Goal: Find specific page/section: Find specific page/section

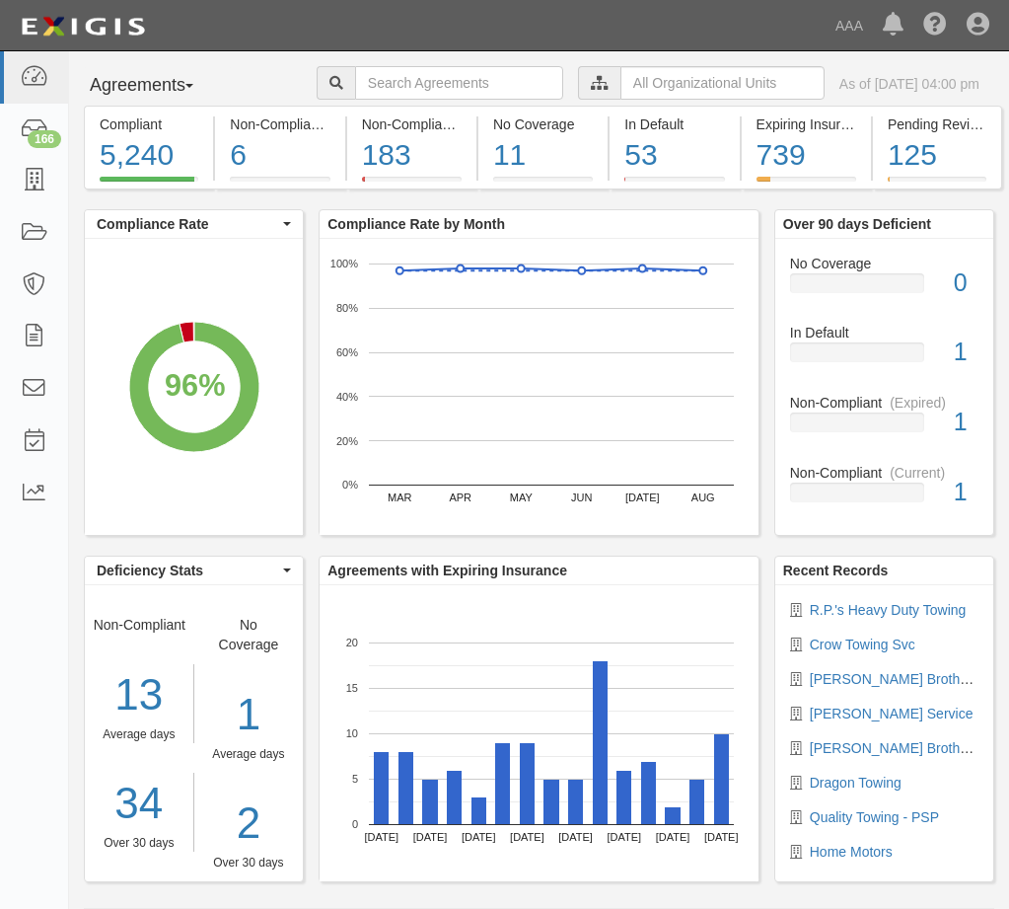
click at [483, 25] on div "Dashboard 166 Inbox Parties Agreements Coverages Documents Messages Tasks Repor…" at bounding box center [505, 25] width 980 height 50
click at [37, 183] on icon at bounding box center [34, 181] width 28 height 23
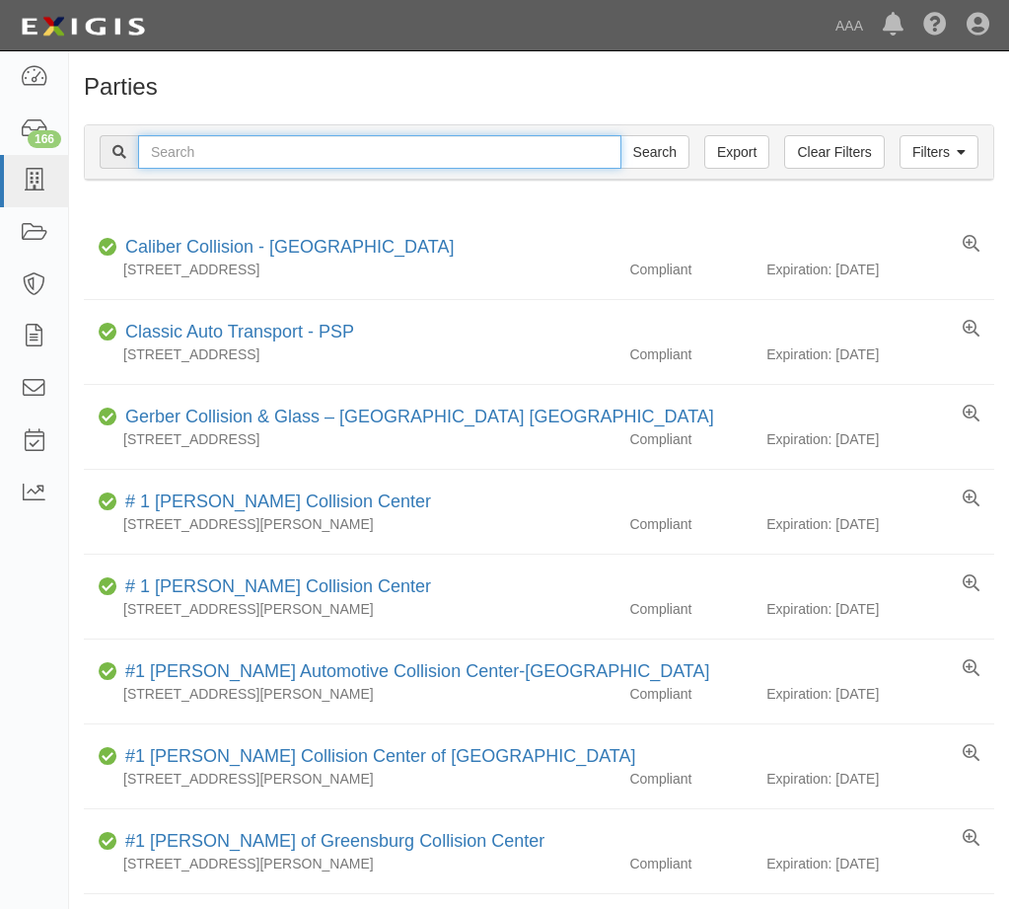
click at [238, 144] on input "text" at bounding box center [380, 152] width 484 height 34
type input "31753"
click at [621, 135] on input "Search" at bounding box center [655, 152] width 69 height 34
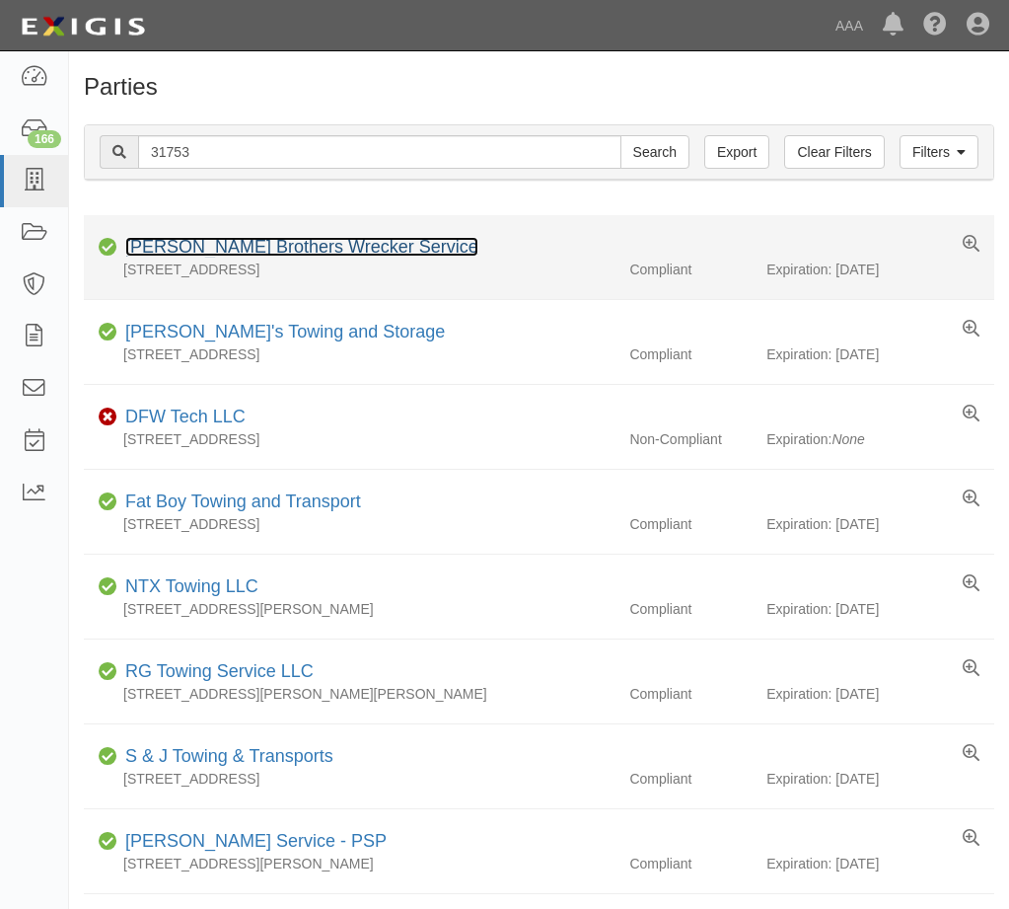
click at [276, 249] on link "[PERSON_NAME] Brothers Wrecker Service" at bounding box center [301, 247] width 353 height 20
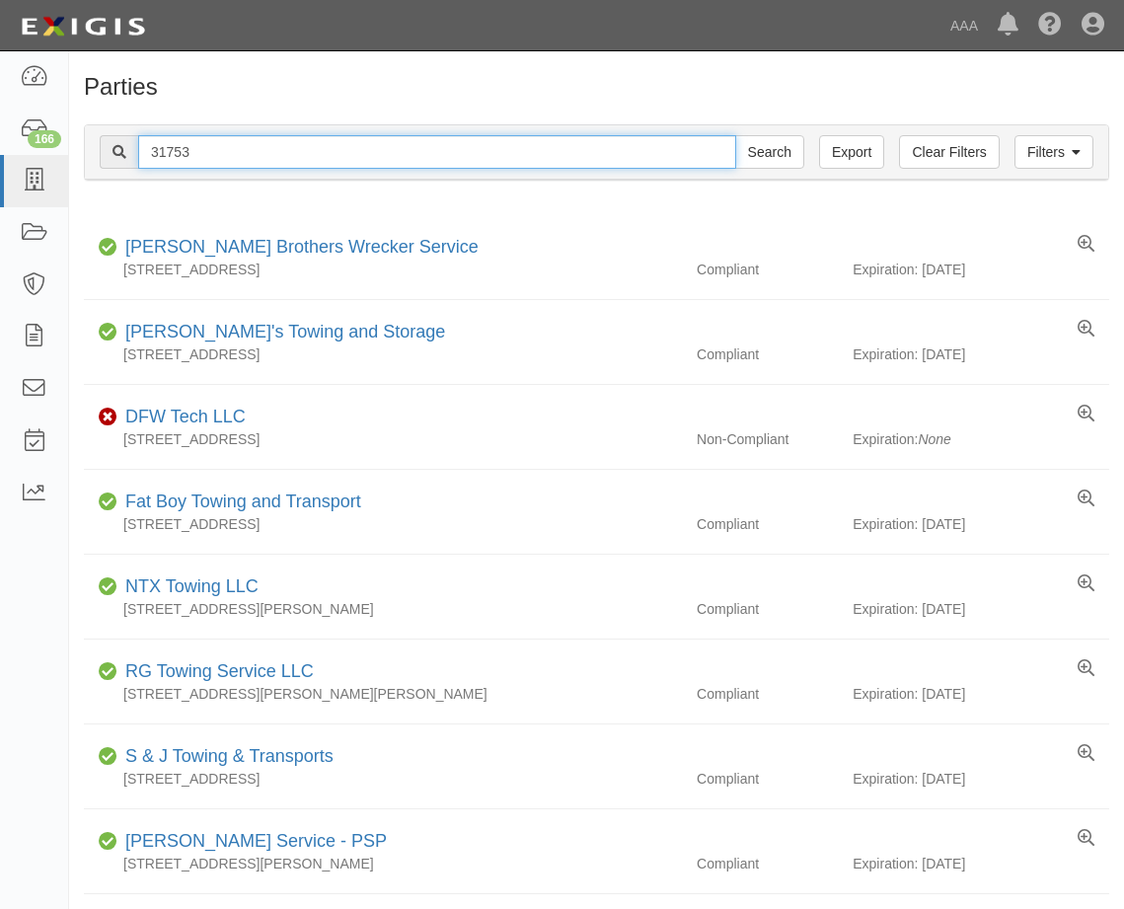
drag, startPoint x: 159, startPoint y: 153, endPoint x: 274, endPoint y: 153, distance: 115.5
click at [274, 153] on input "31753" at bounding box center [437, 152] width 598 height 34
type input "31732"
click at [735, 135] on input "Search" at bounding box center [769, 152] width 69 height 34
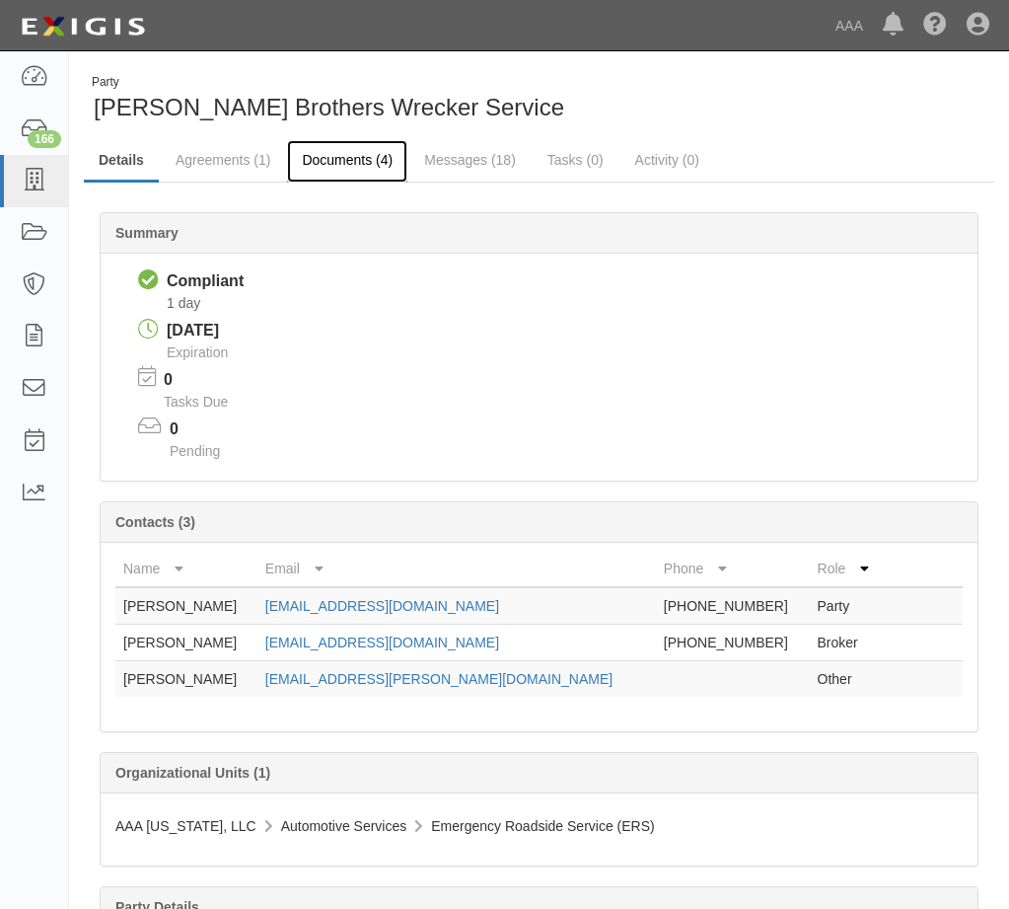
click at [326, 153] on link "Documents (4)" at bounding box center [347, 161] width 120 height 42
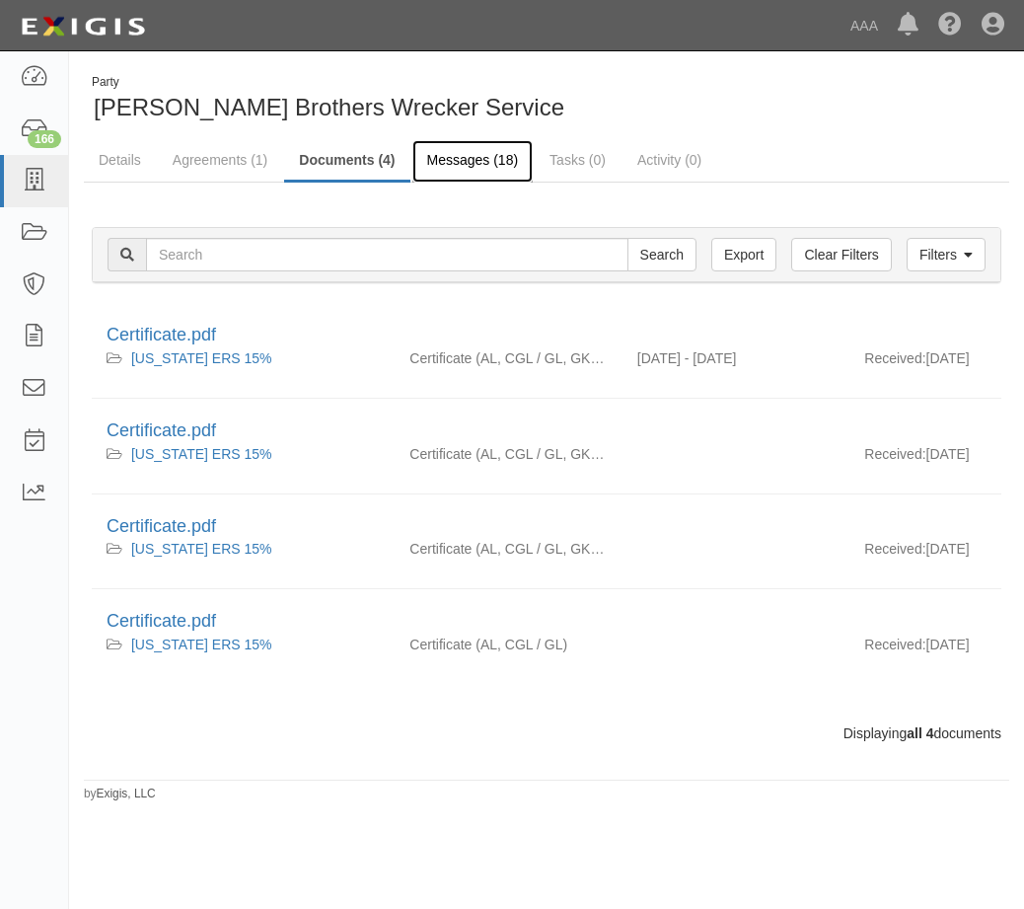
click at [464, 158] on link "Messages (18)" at bounding box center [472, 161] width 121 height 42
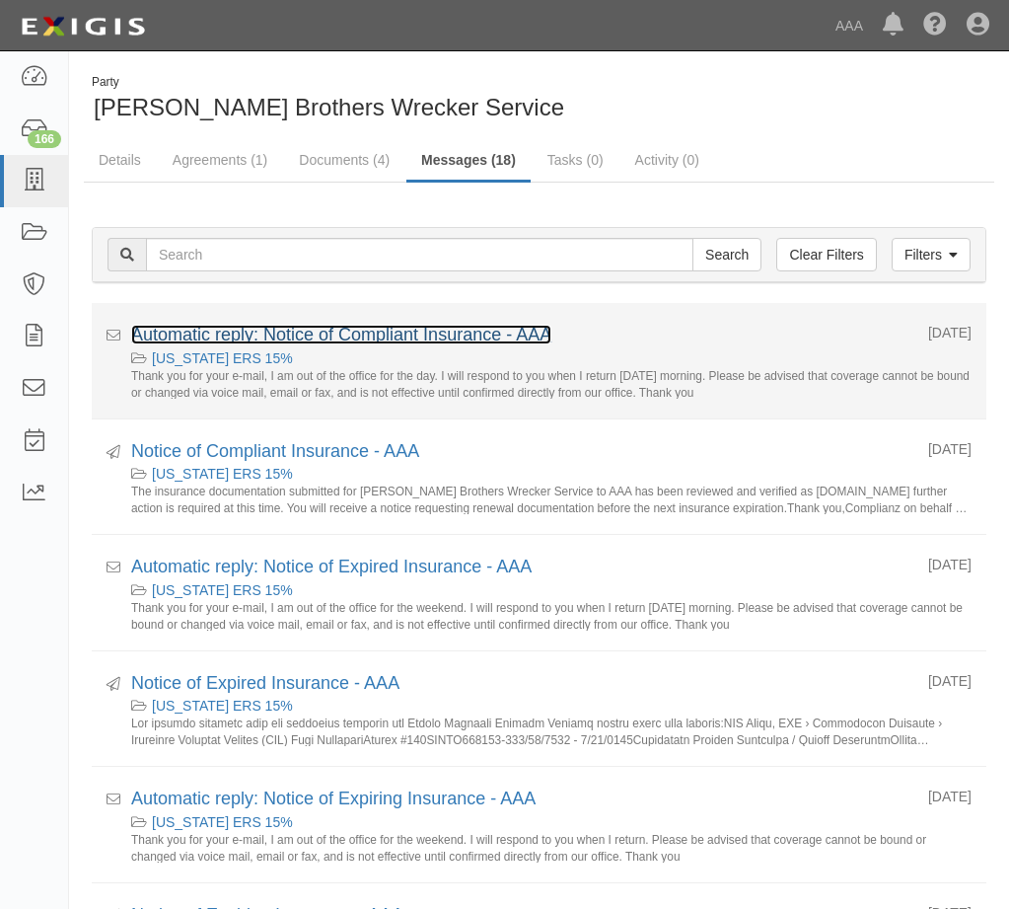
click at [383, 329] on link "Automatic reply: Notice of Compliant Insurance - AAA" at bounding box center [341, 335] width 420 height 20
click at [442, 329] on link "Automatic reply: Notice of Compliant Insurance - AAA" at bounding box center [341, 335] width 420 height 20
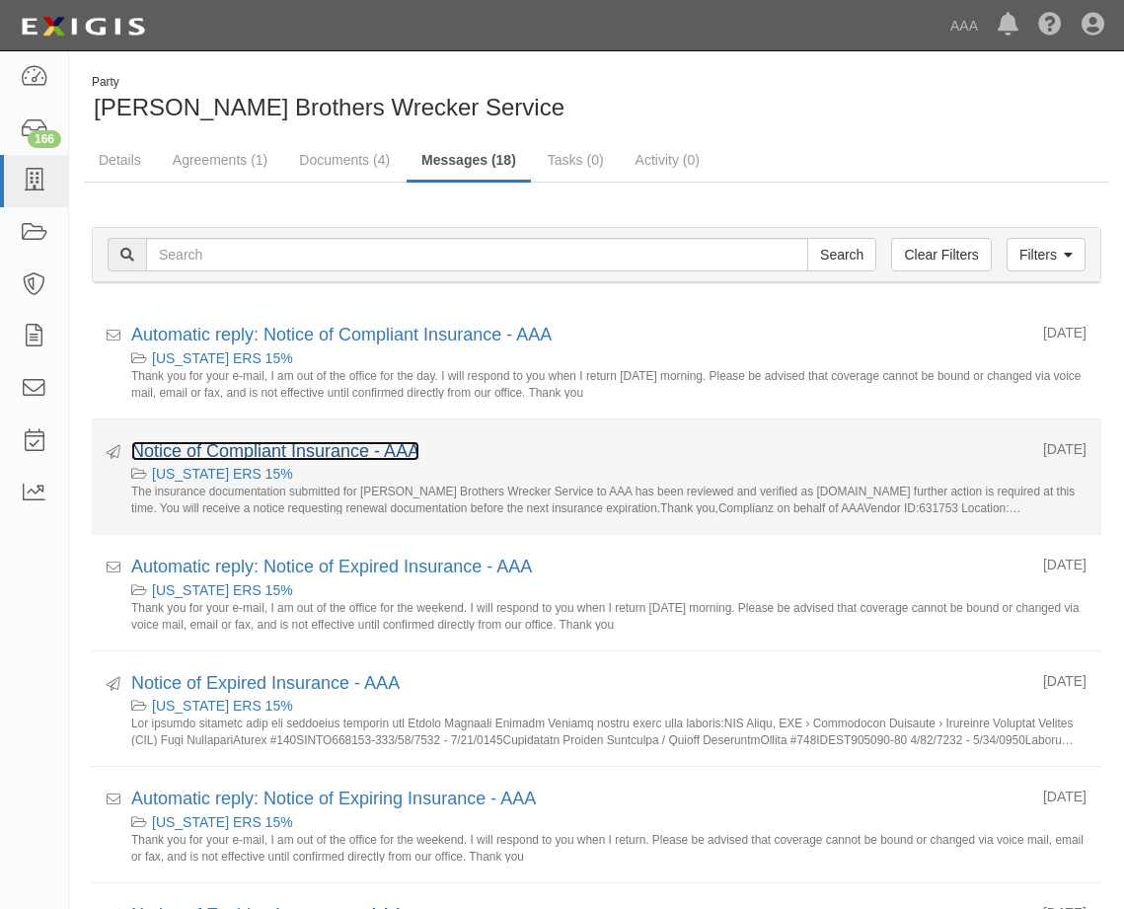
click at [316, 445] on link "Notice of Compliant Insurance - AAA" at bounding box center [275, 451] width 288 height 20
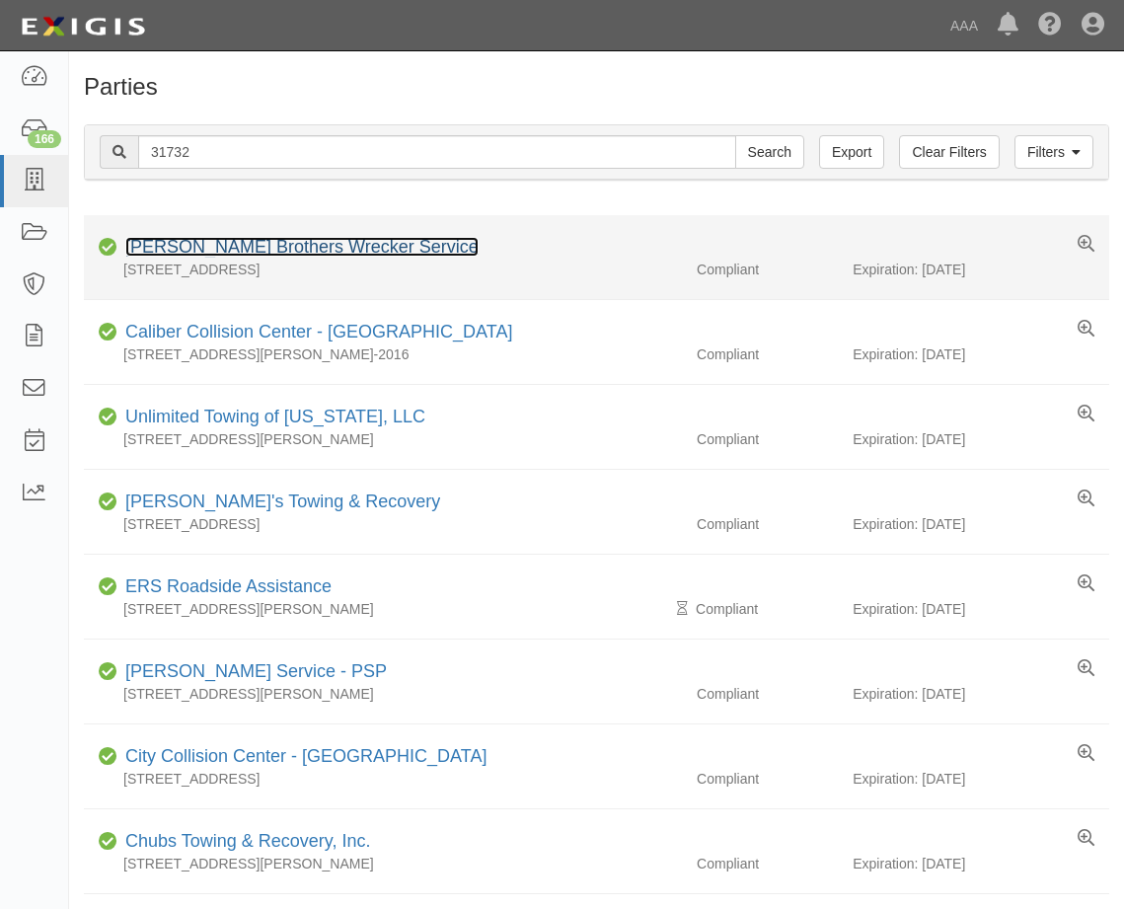
click at [226, 245] on link "Benson Brothers Wrecker Service" at bounding box center [301, 247] width 353 height 20
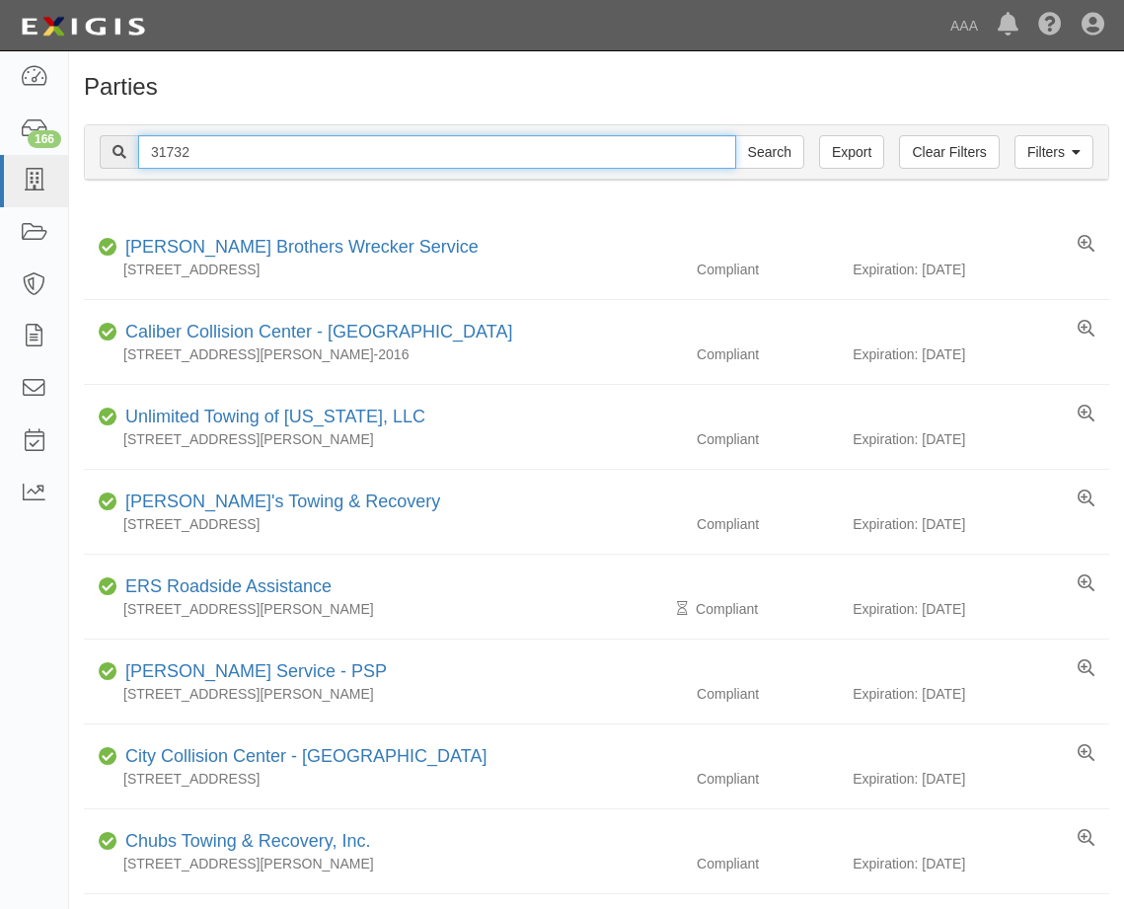
drag, startPoint x: 174, startPoint y: 147, endPoint x: 218, endPoint y: 147, distance: 44.4
click at [218, 147] on input "31732" at bounding box center [437, 152] width 598 height 34
type input "31727"
click at [735, 135] on input "Search" at bounding box center [769, 152] width 69 height 34
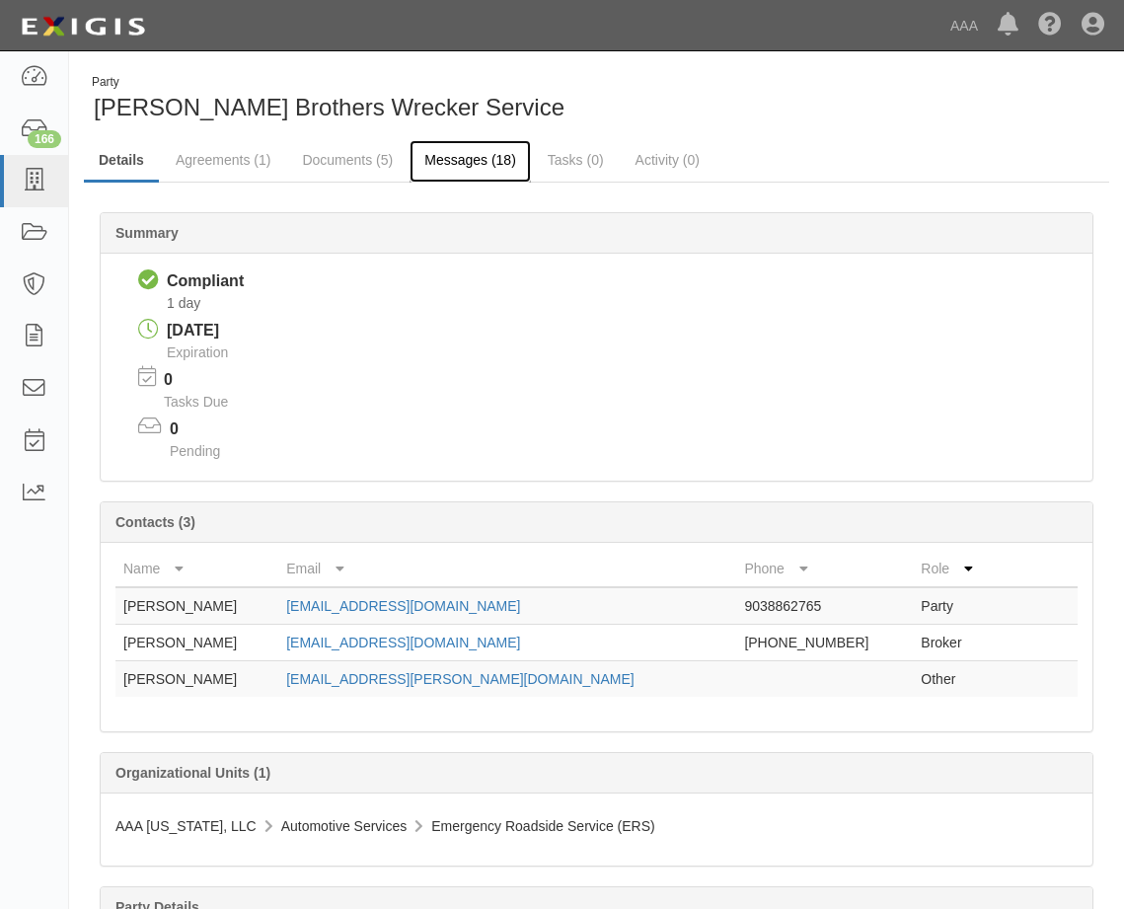
click at [452, 158] on link "Messages (18)" at bounding box center [470, 161] width 121 height 42
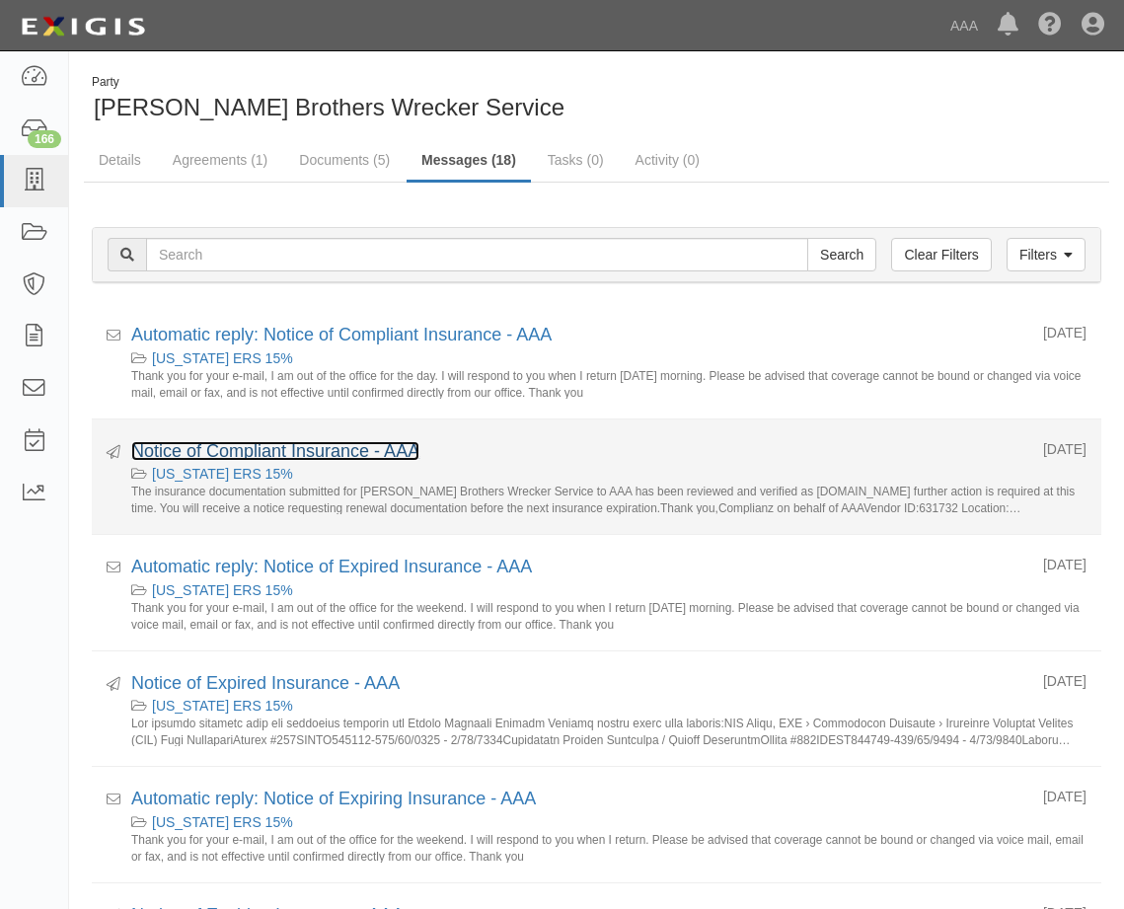
click at [281, 449] on link "Notice of Compliant Insurance - AAA" at bounding box center [275, 451] width 288 height 20
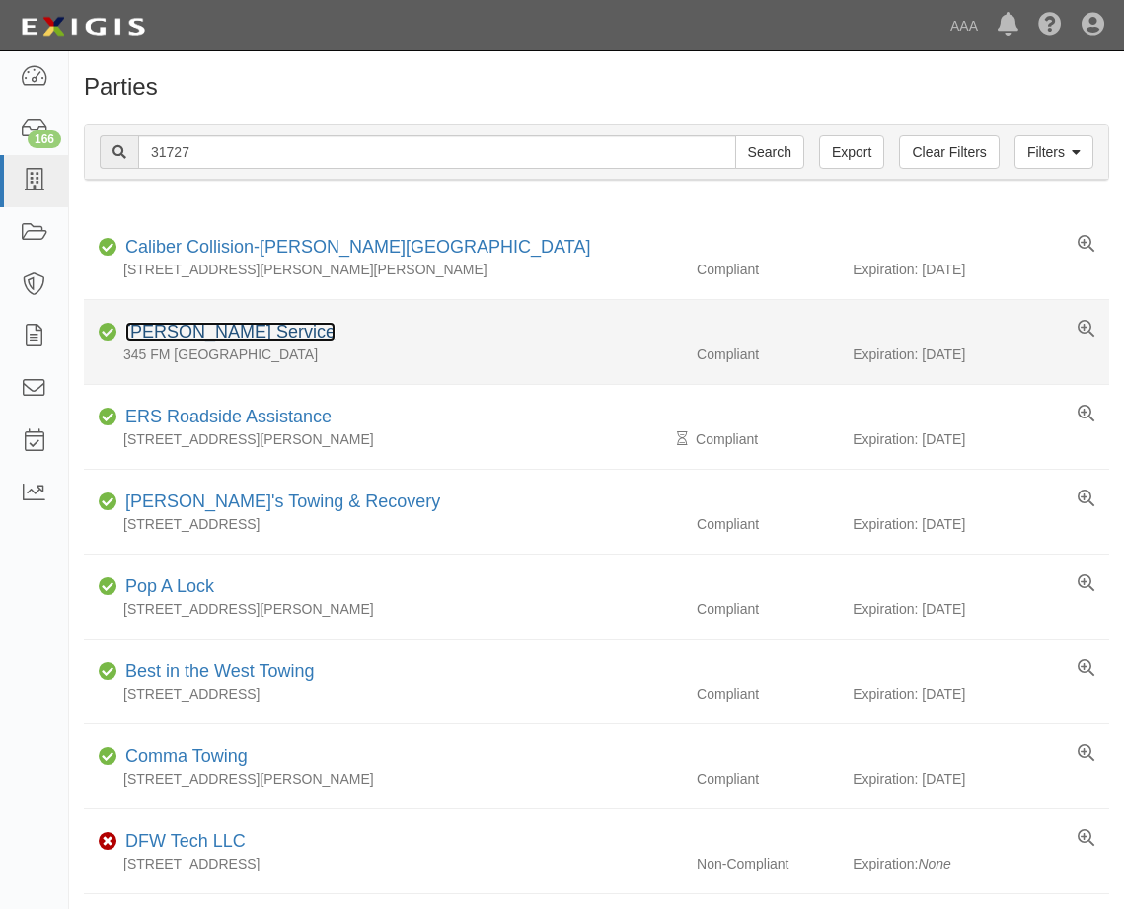
click at [194, 331] on link "[PERSON_NAME] Service" at bounding box center [230, 332] width 210 height 20
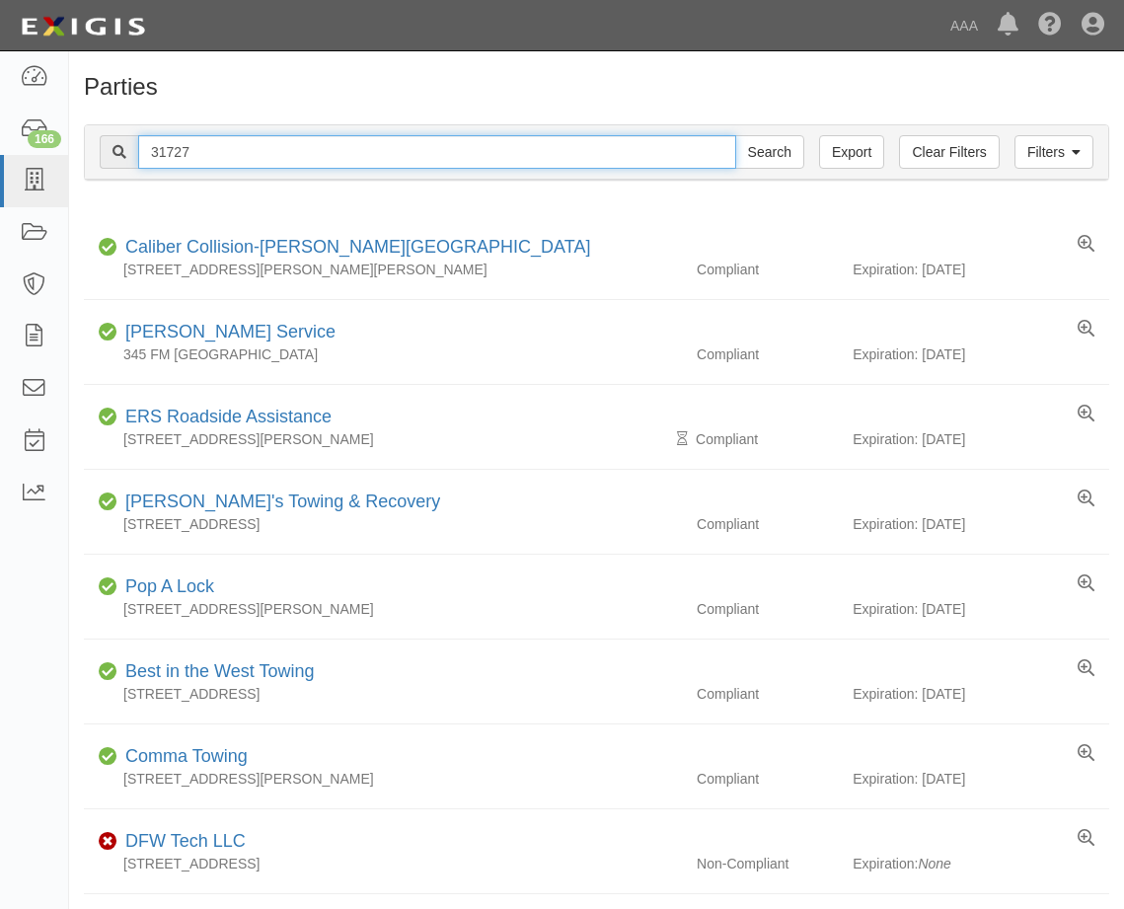
drag, startPoint x: 159, startPoint y: 149, endPoint x: 263, endPoint y: 162, distance: 105.4
click at [263, 162] on input "31727" at bounding box center [437, 152] width 598 height 34
type input "31346"
click at [735, 135] on input "Search" at bounding box center [769, 152] width 69 height 34
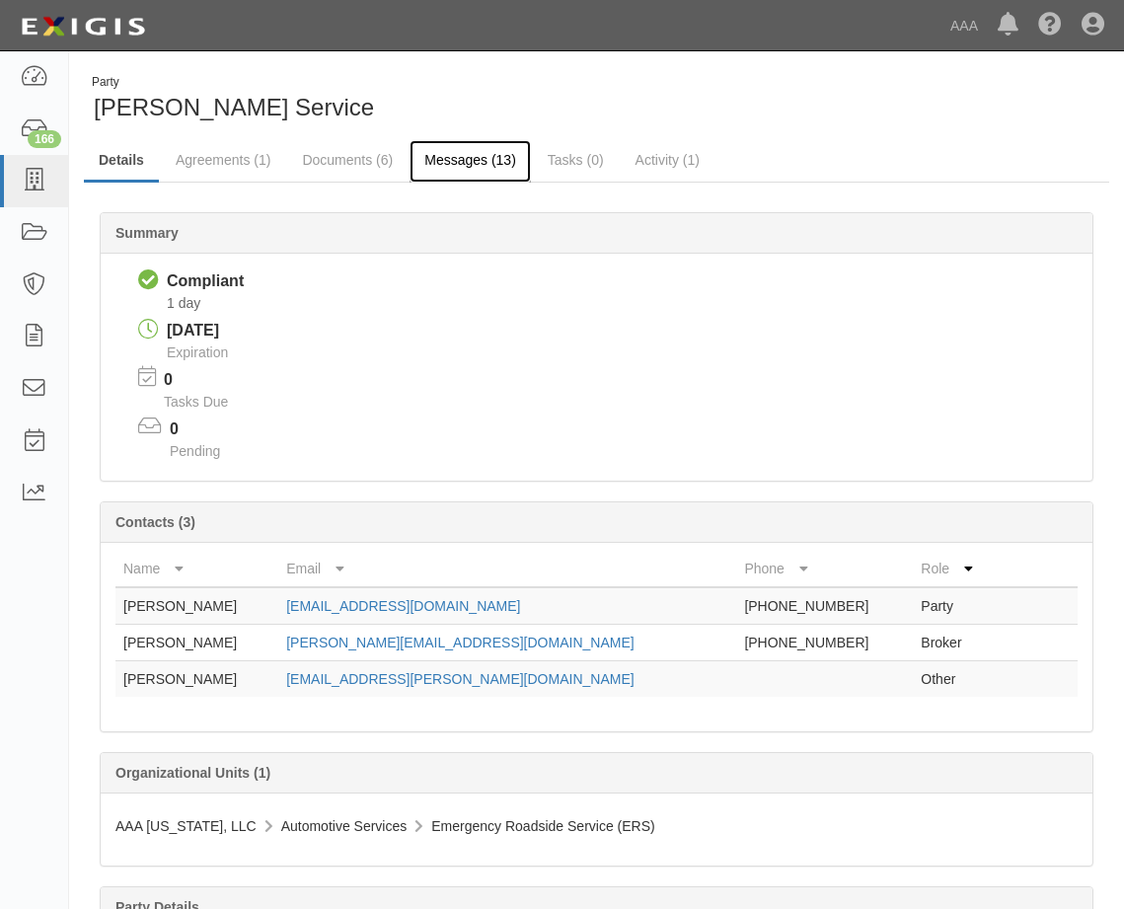
click at [449, 164] on link "Messages (13)" at bounding box center [470, 161] width 121 height 42
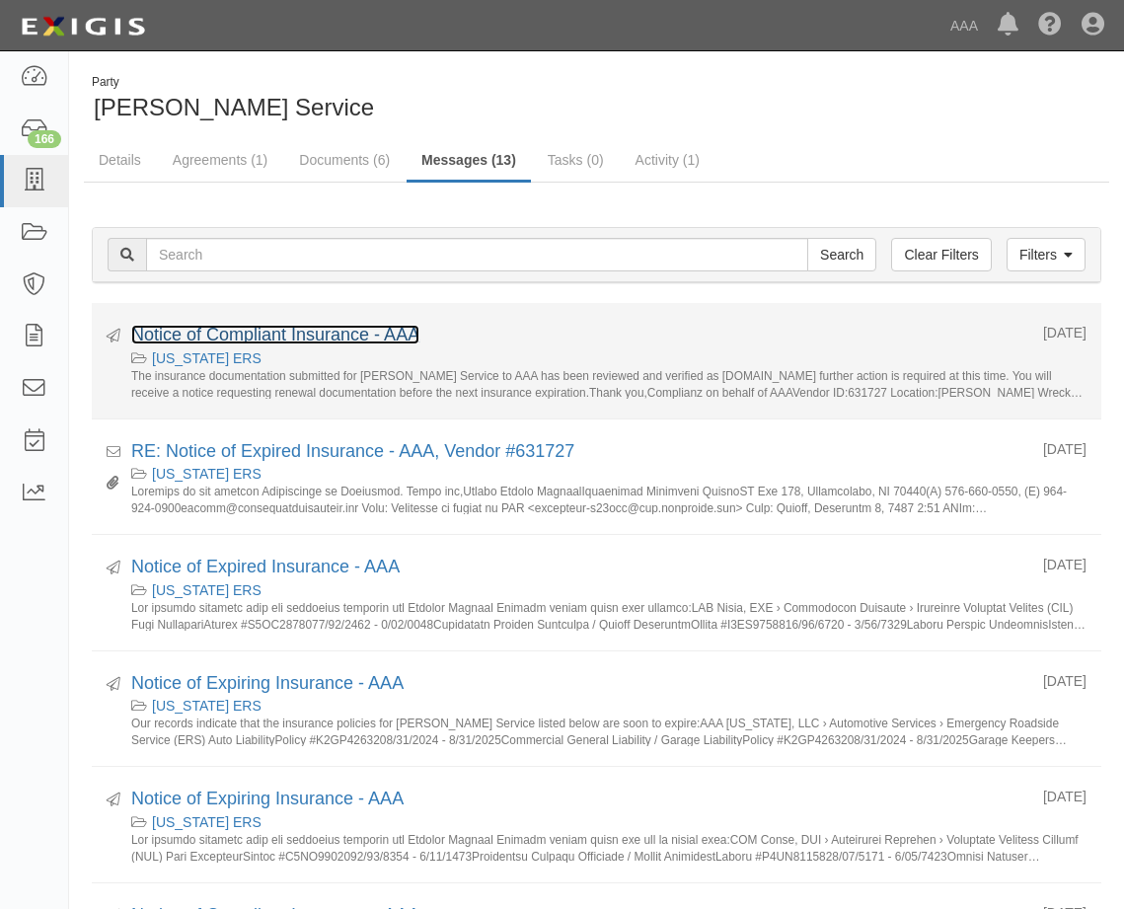
click at [309, 338] on link "Notice of Compliant Insurance - AAA" at bounding box center [275, 335] width 288 height 20
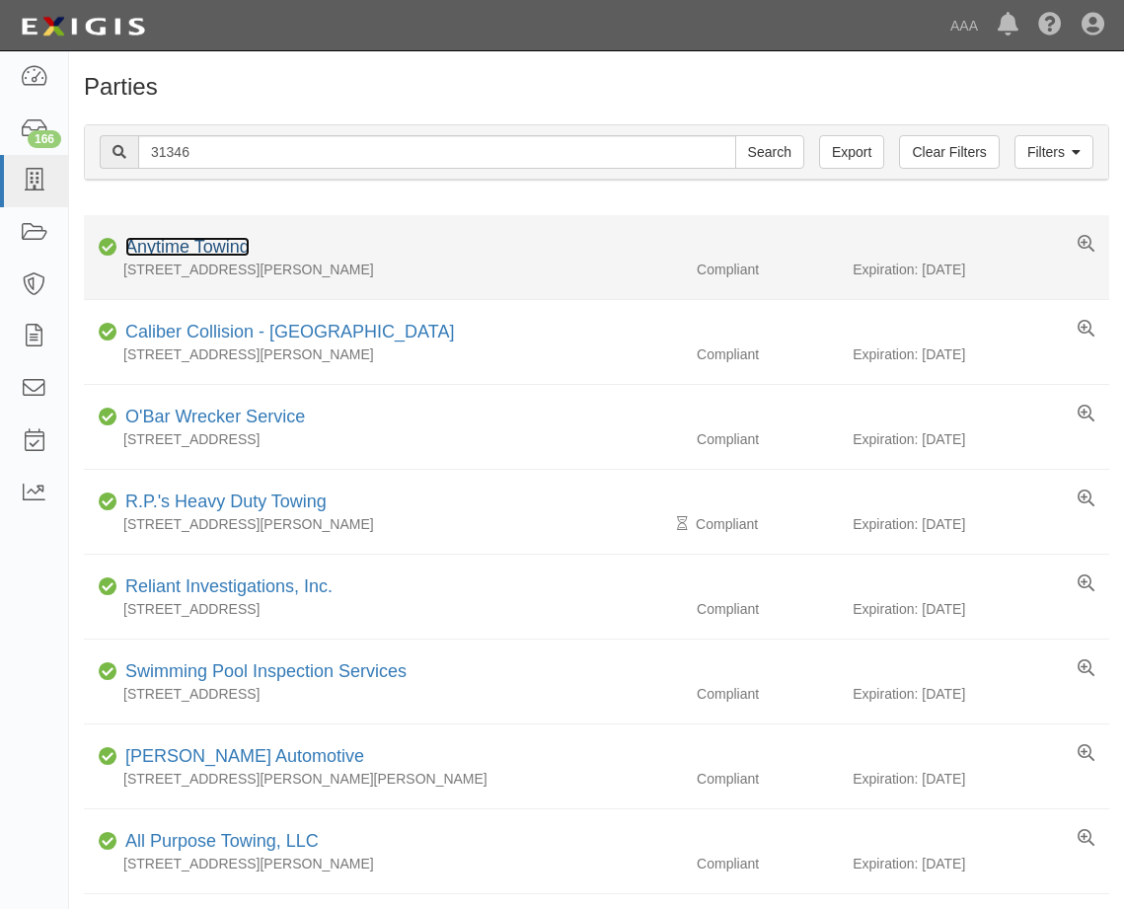
click at [209, 252] on link "Anytime Towing" at bounding box center [187, 247] width 124 height 20
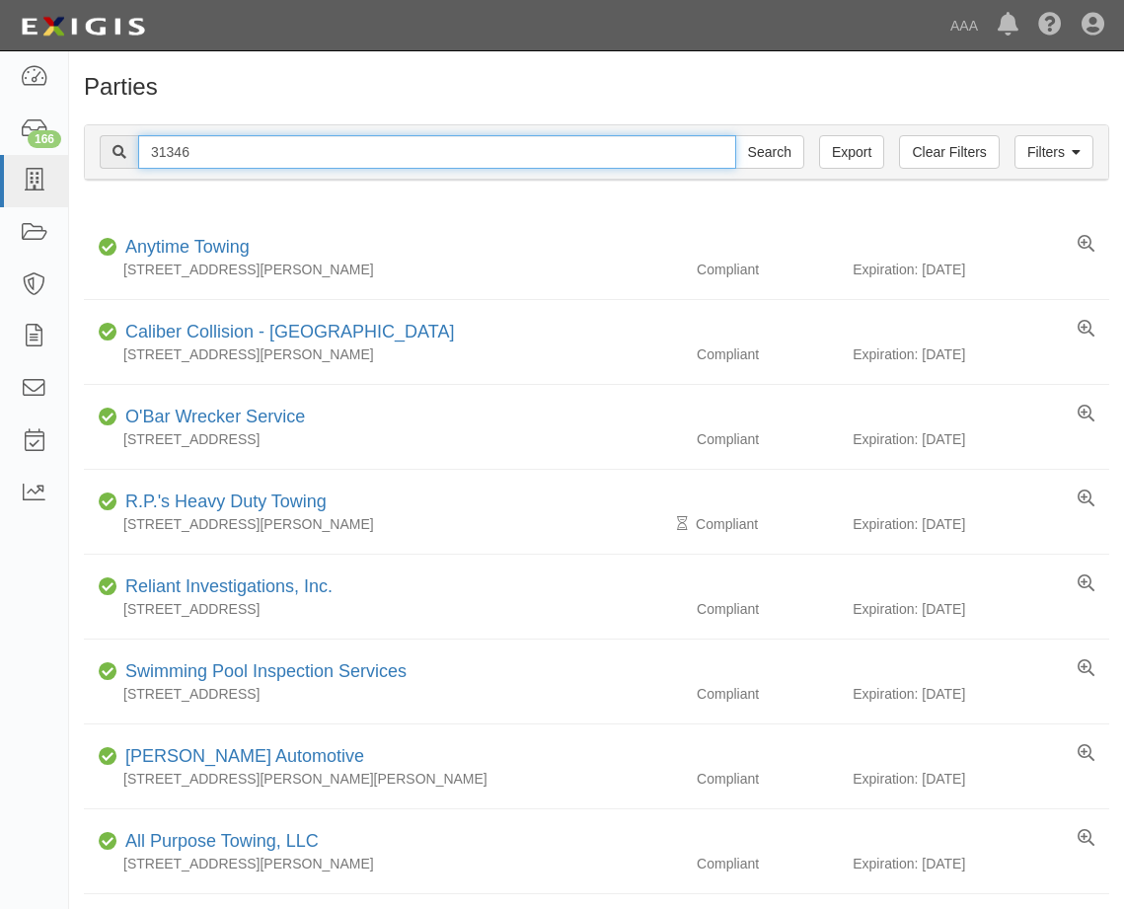
drag, startPoint x: 162, startPoint y: 152, endPoint x: 225, endPoint y: 149, distance: 63.2
click at [225, 149] on input "31346" at bounding box center [437, 152] width 598 height 34
type input "31719"
click at [735, 135] on input "Search" at bounding box center [769, 152] width 69 height 34
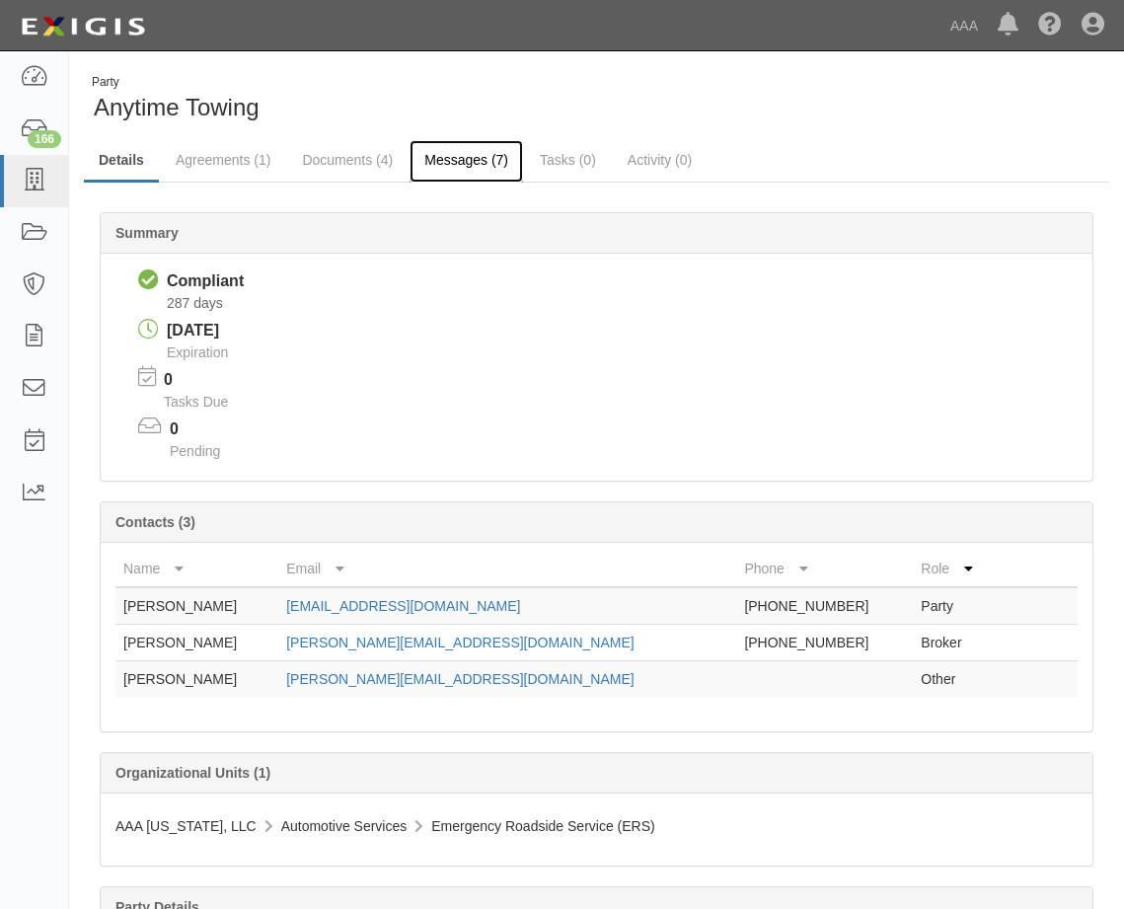
click at [465, 160] on link "Messages (7)" at bounding box center [466, 161] width 113 height 42
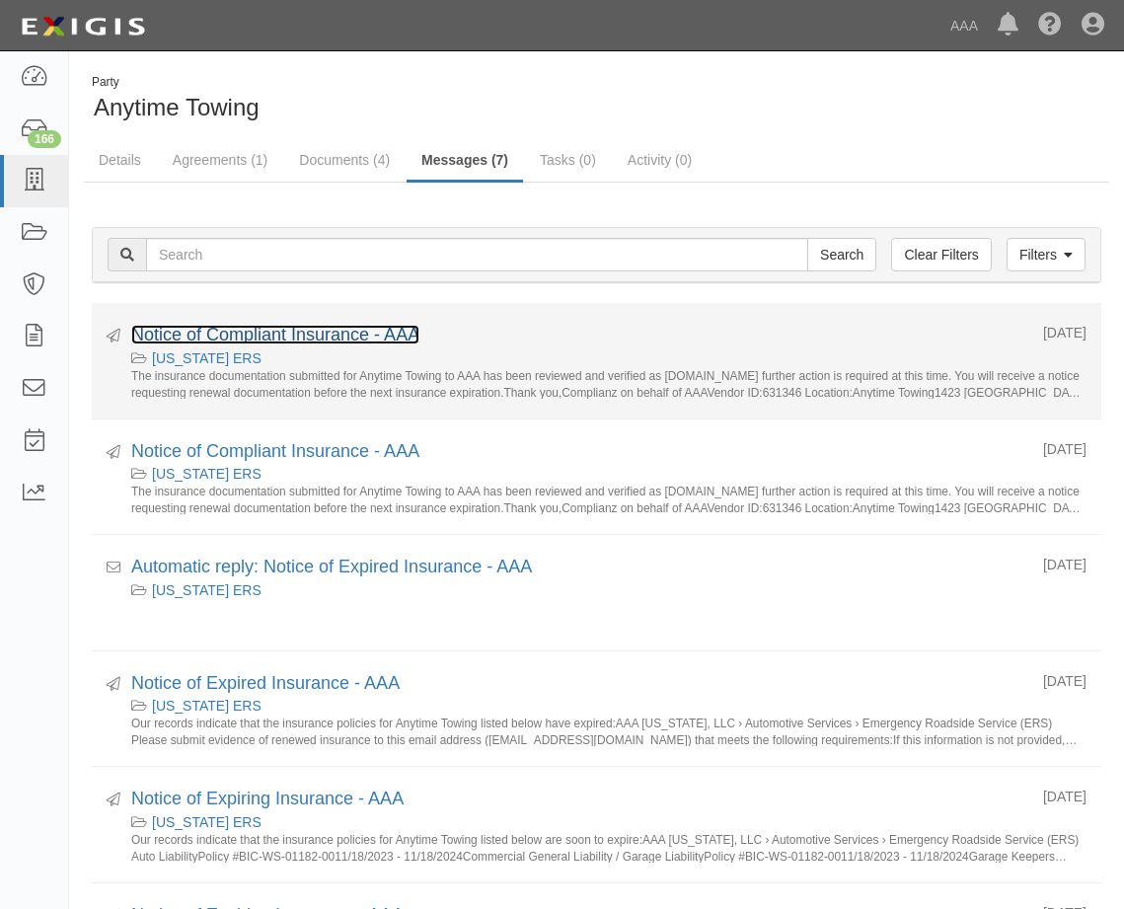
click at [336, 336] on link "Notice of Compliant Insurance - AAA" at bounding box center [275, 335] width 288 height 20
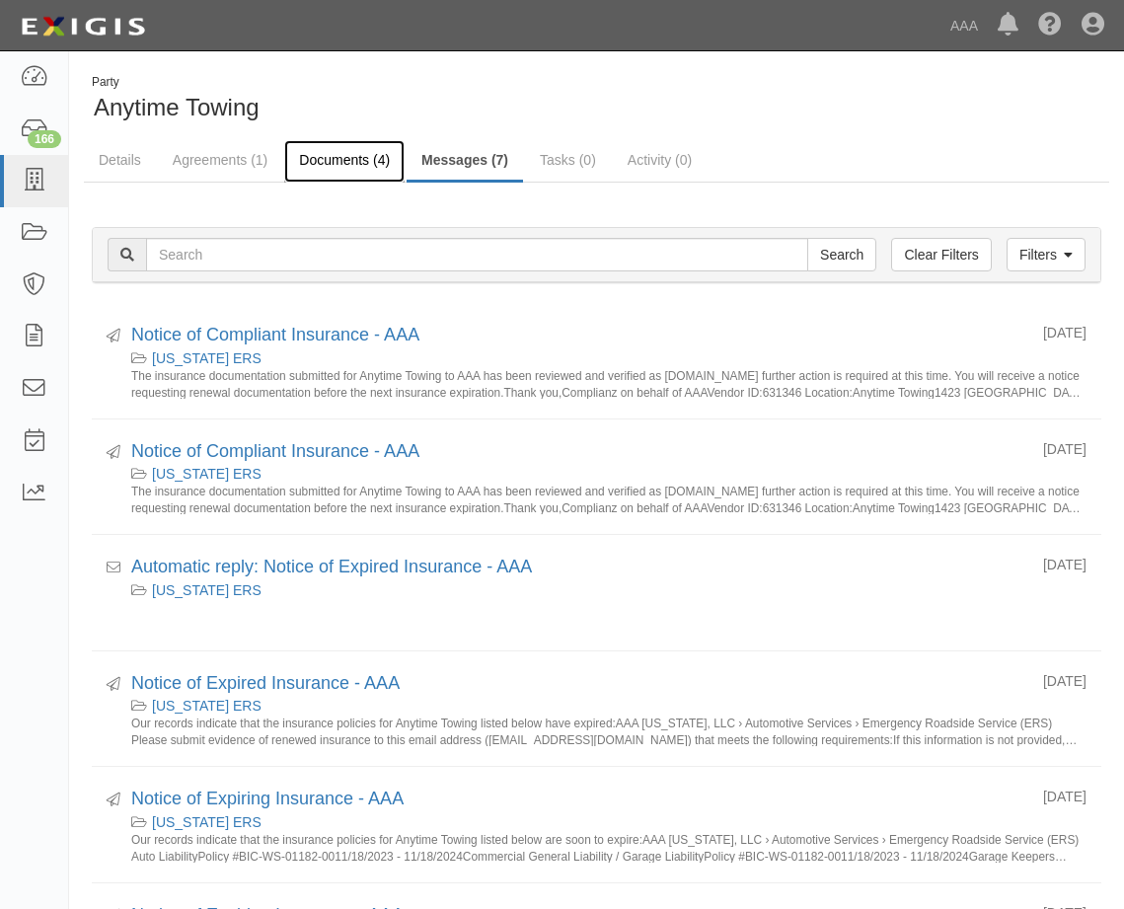
click at [295, 152] on link "Documents (4)" at bounding box center [344, 161] width 120 height 42
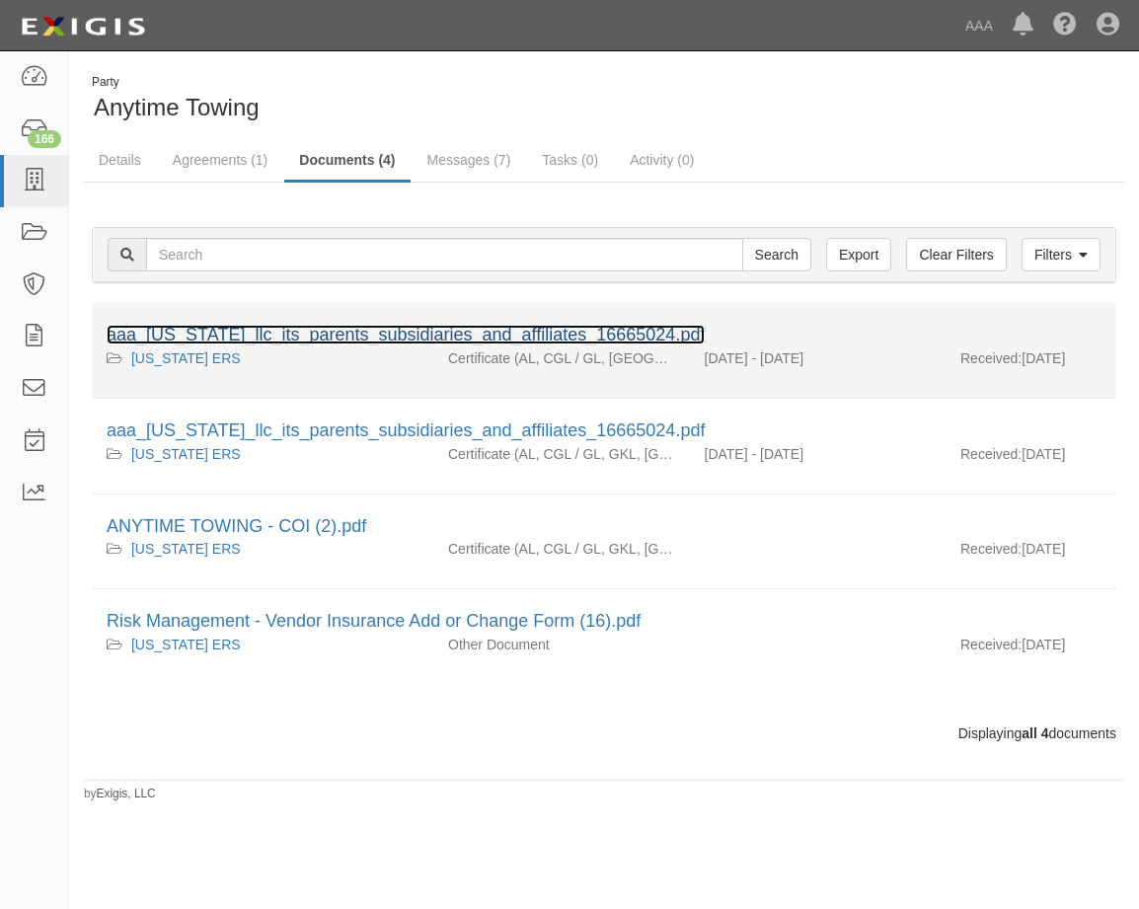
click at [263, 330] on link "aaa_texas_llc_its_parents_subsidiaries_and_affiliates_16665024.pdf" at bounding box center [406, 335] width 598 height 20
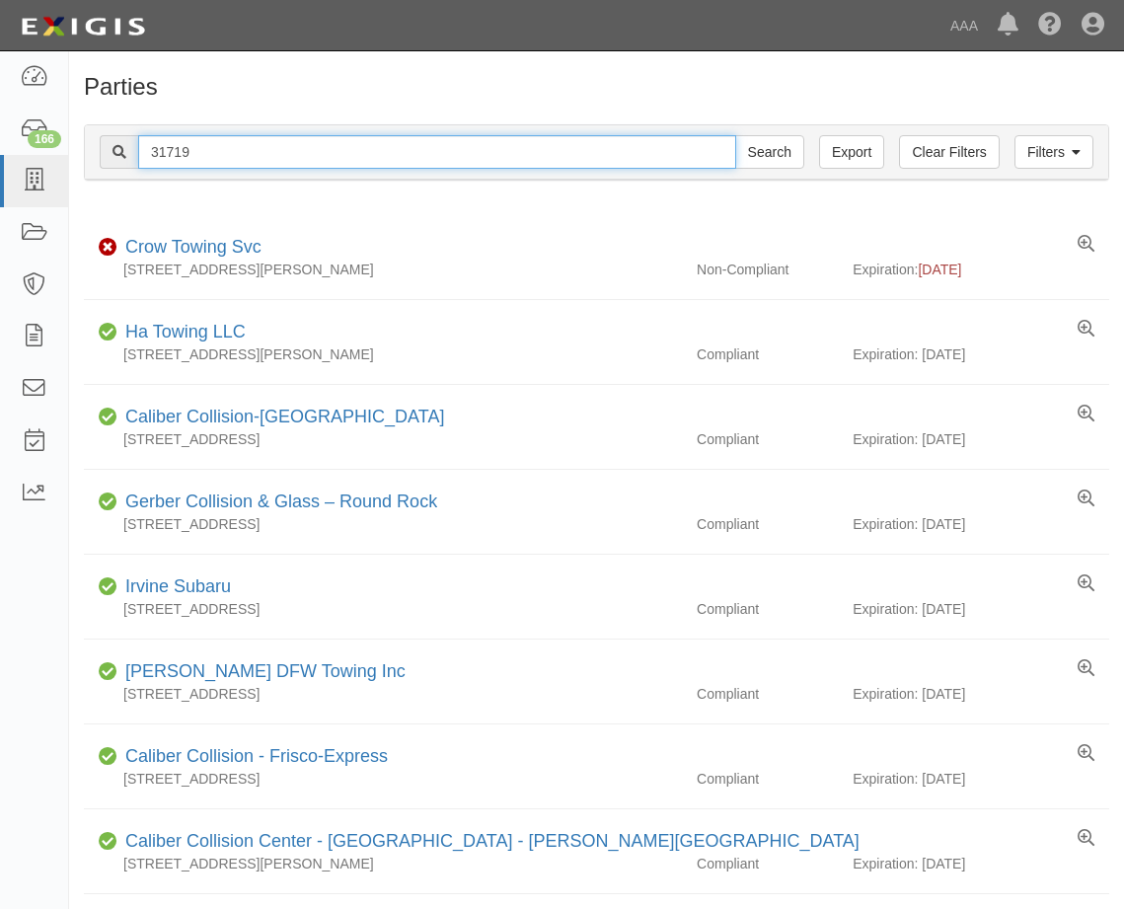
drag, startPoint x: 161, startPoint y: 151, endPoint x: 244, endPoint y: 153, distance: 82.9
click at [244, 153] on input "31719" at bounding box center [437, 152] width 598 height 34
type input "31388"
click at [735, 135] on input "Search" at bounding box center [769, 152] width 69 height 34
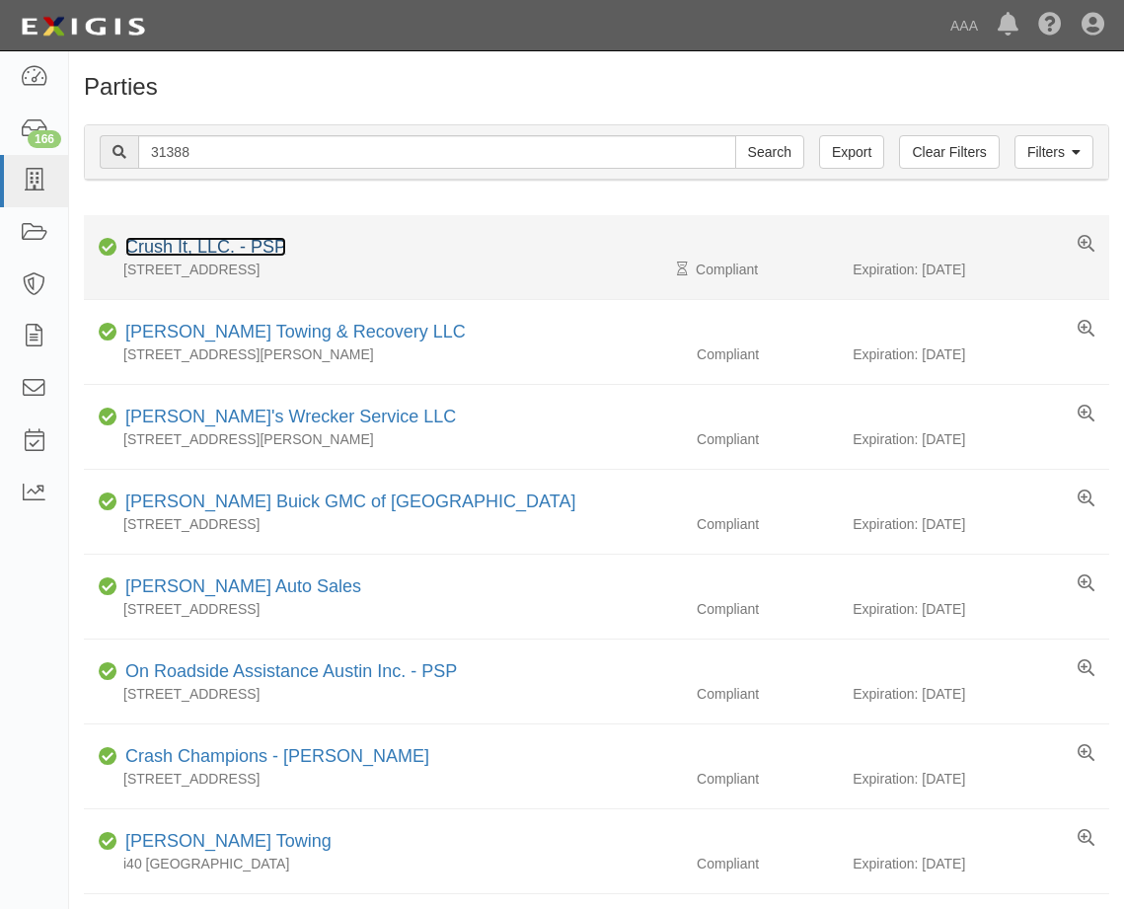
click at [171, 242] on link "Crush It, LLC. - PSP" at bounding box center [205, 247] width 161 height 20
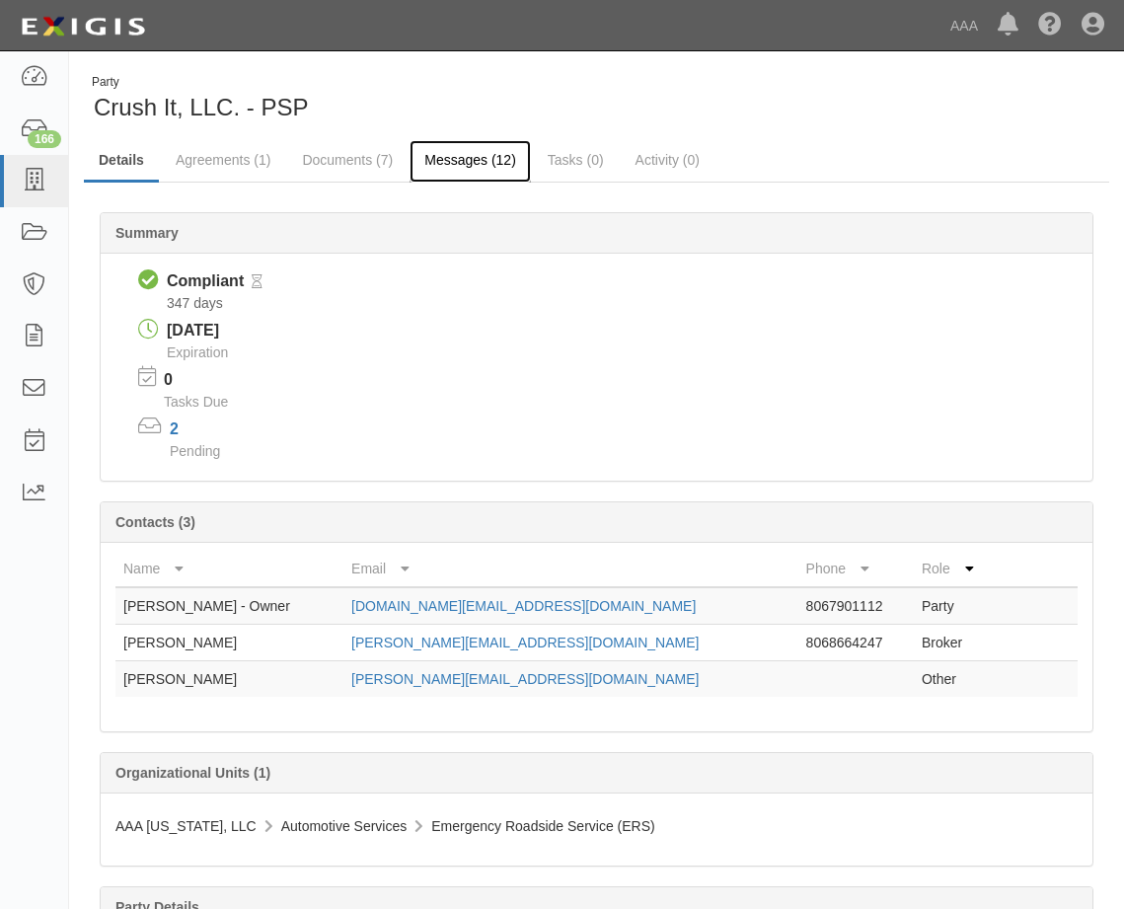
click at [457, 153] on link "Messages (12)" at bounding box center [470, 161] width 121 height 42
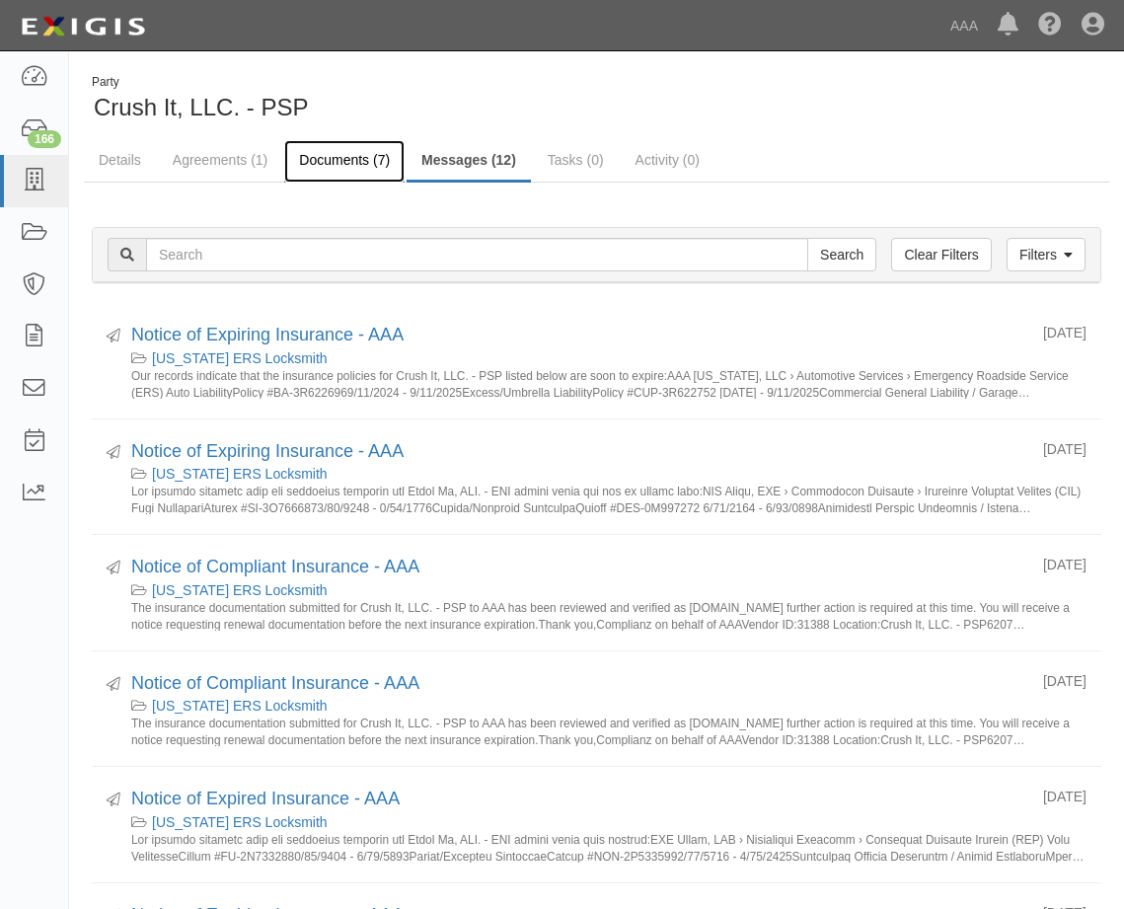
click at [304, 159] on link "Documents (7)" at bounding box center [344, 161] width 120 height 42
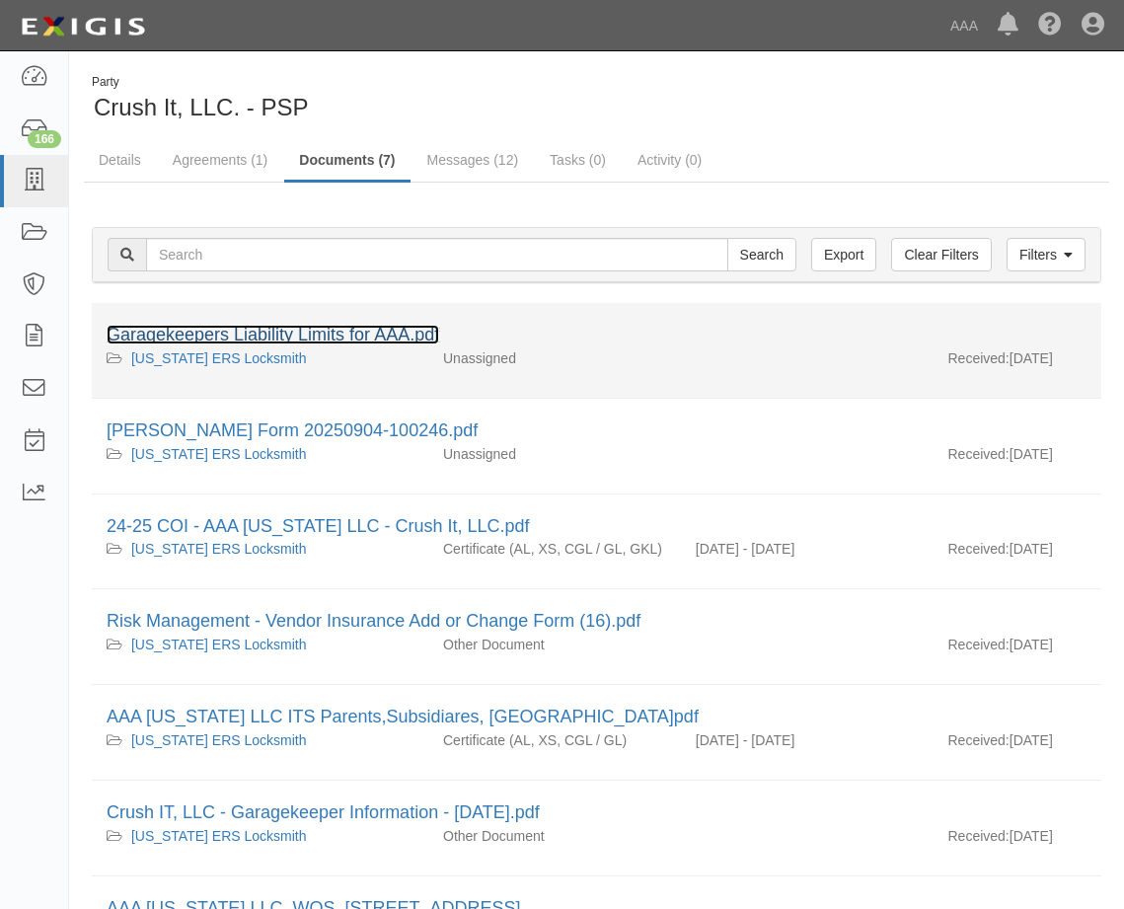
click at [260, 331] on link "Garagekeepers Liability Limits for AAA.pdf" at bounding box center [273, 335] width 333 height 20
